Goal: Task Accomplishment & Management: Manage account settings

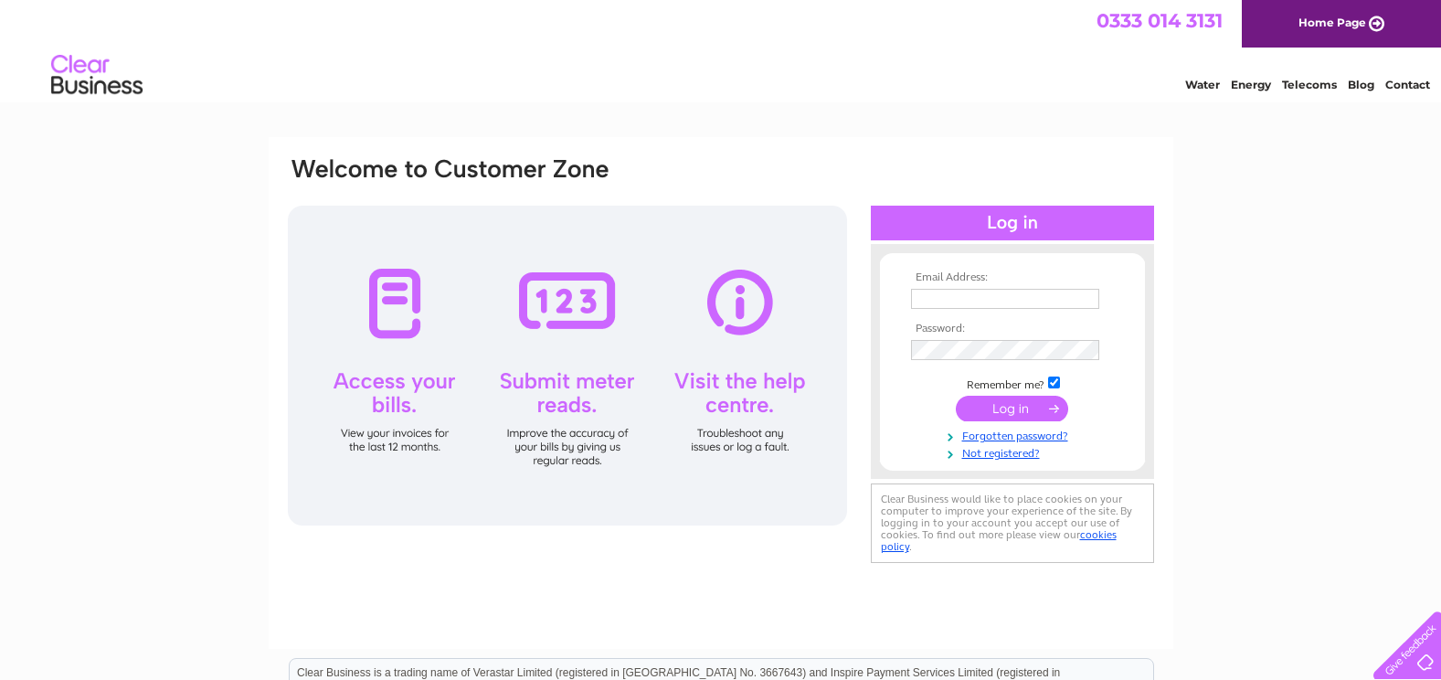
type input "[PERSON_NAME][EMAIL_ADDRESS][DOMAIN_NAME]"
click at [1022, 406] on input "submit" at bounding box center [1012, 409] width 112 height 26
click at [1042, 408] on input "submit" at bounding box center [1012, 409] width 112 height 26
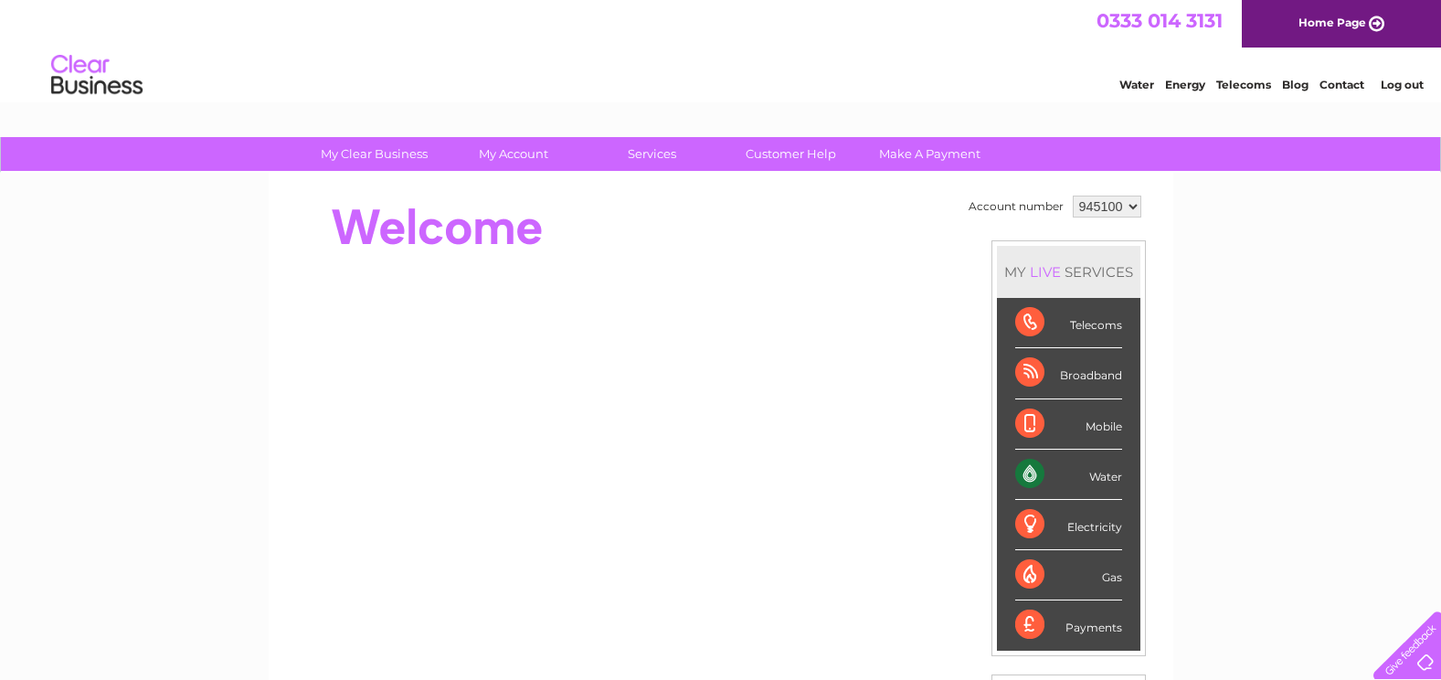
click at [1413, 86] on link "Log out" at bounding box center [1402, 85] width 43 height 14
